Goal: Navigation & Orientation: Find specific page/section

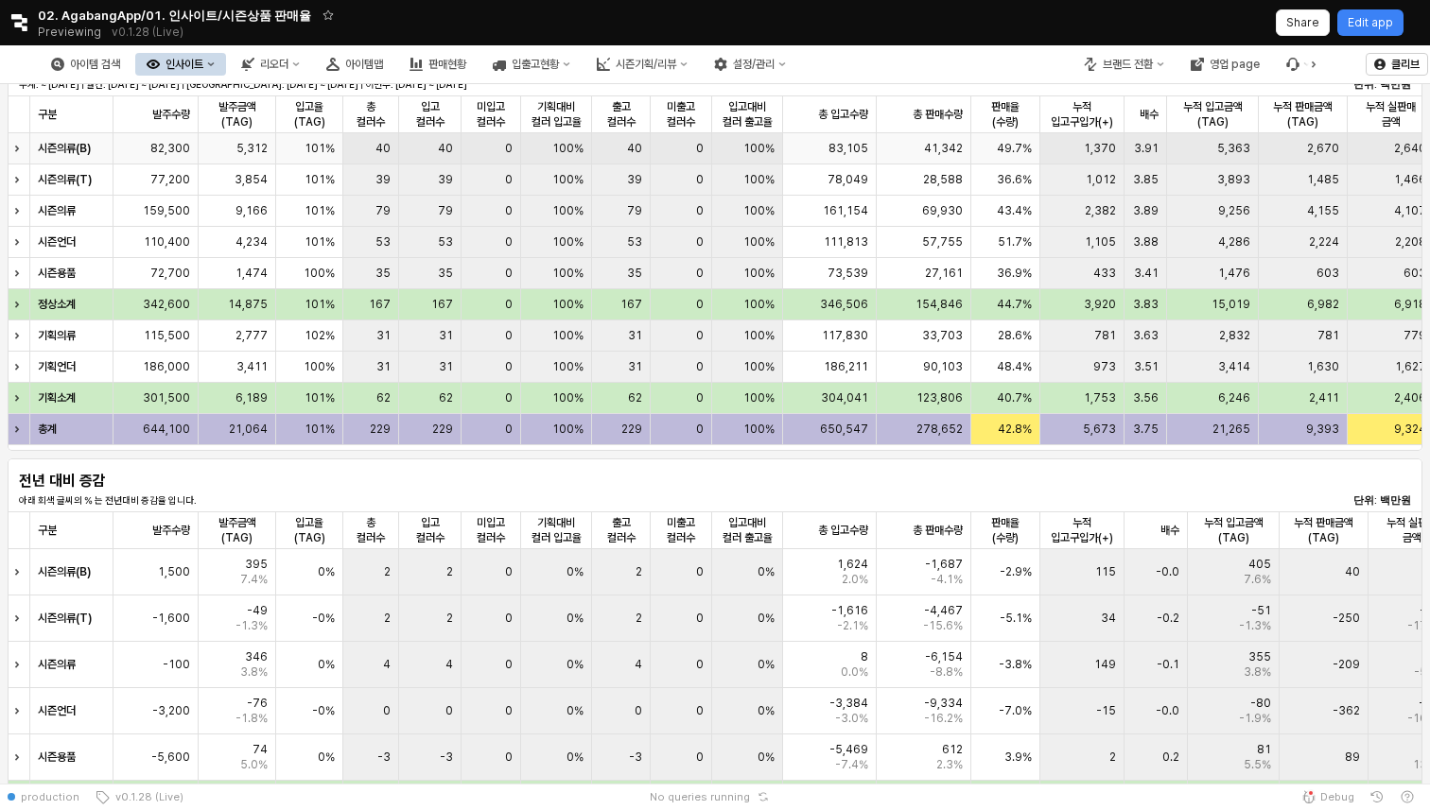
scroll to position [592, 0]
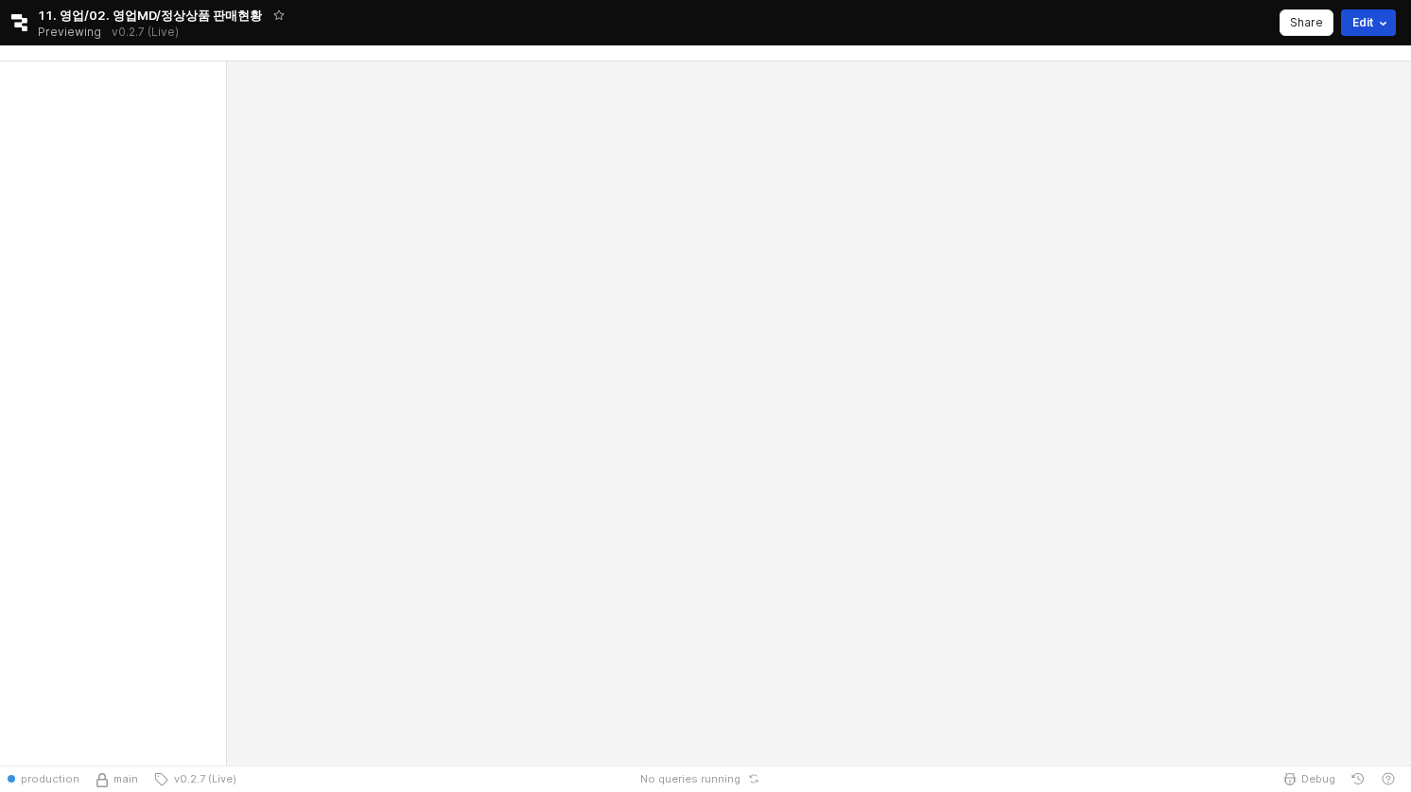
click at [1349, 32] on button "Edit" at bounding box center [1368, 22] width 55 height 26
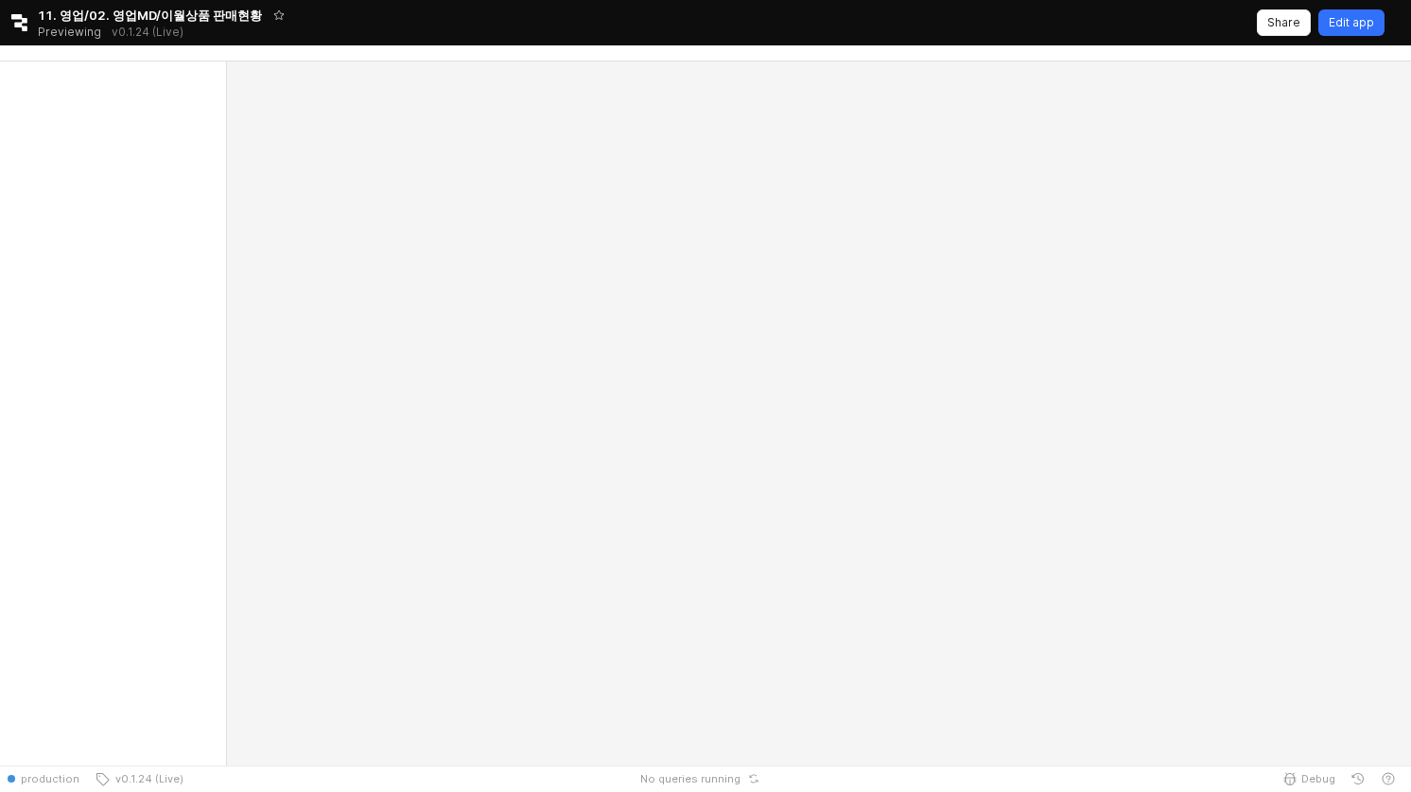
click at [1347, 26] on p "Edit app" at bounding box center [1351, 22] width 45 height 15
